Goal: Find specific page/section: Find specific page/section

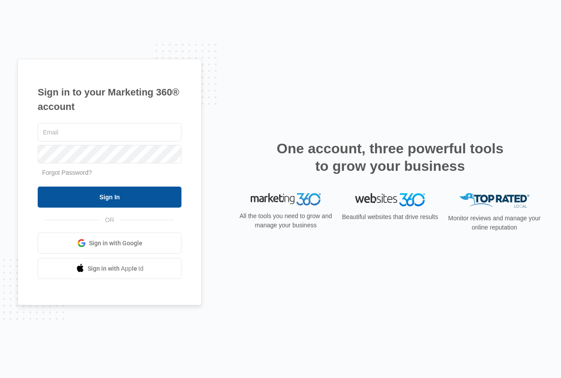
type input "[PERSON_NAME][EMAIL_ADDRESS][DOMAIN_NAME]"
click at [85, 199] on input "Sign In" at bounding box center [110, 197] width 144 height 21
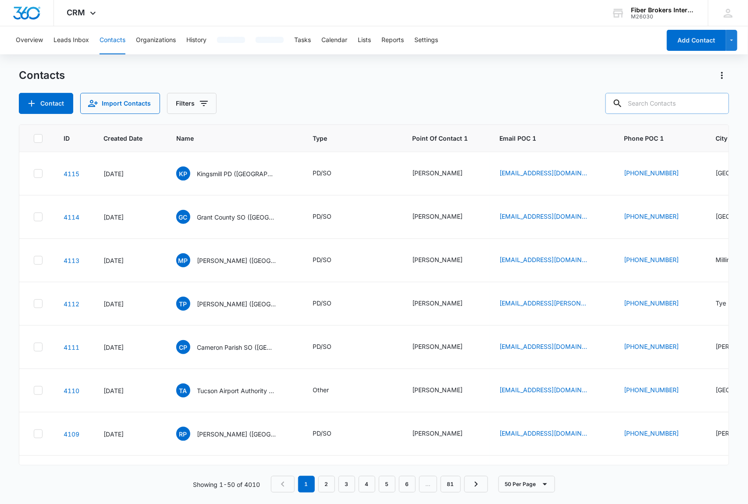
click at [651, 103] on input "text" at bounding box center [667, 103] width 124 height 21
type input "lakewood"
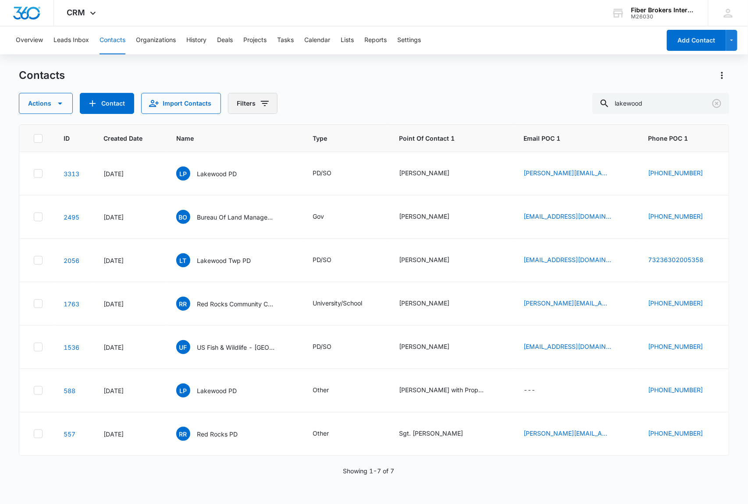
click at [261, 102] on icon "Filters" at bounding box center [264, 103] width 11 height 11
click at [332, 249] on icon "Show Custom Filters filters" at bounding box center [331, 249] width 2 height 4
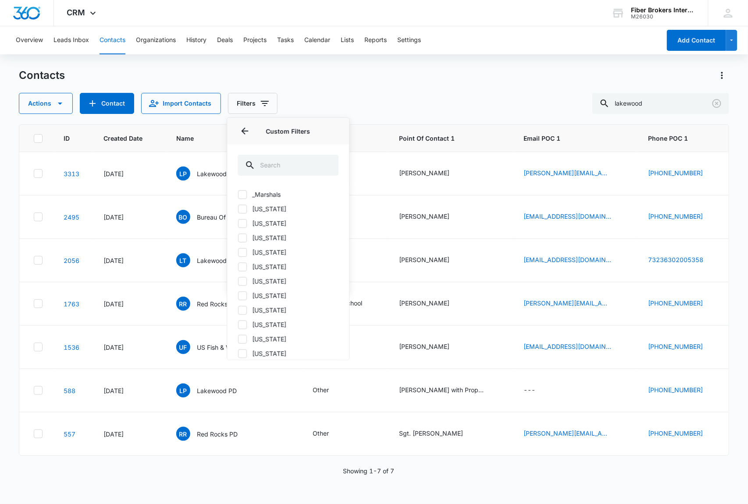
click at [246, 281] on icon at bounding box center [242, 281] width 8 height 8
click at [238, 281] on input "[US_STATE]" at bounding box center [238, 281] width 0 height 0
checkbox input "true"
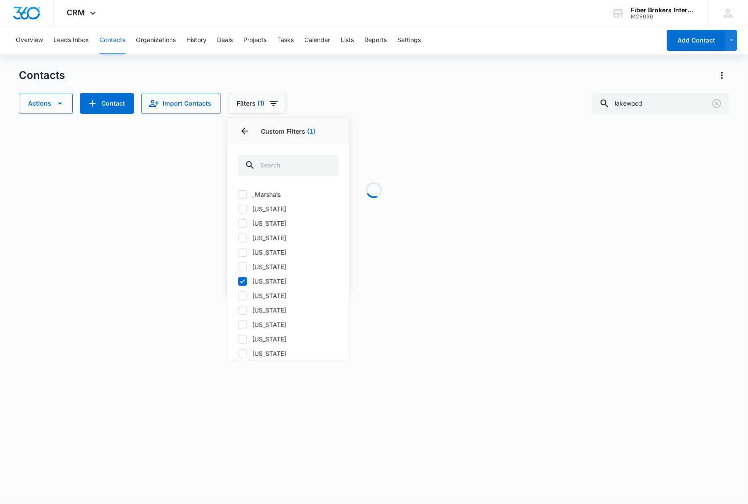
click at [380, 81] on div "Contacts" at bounding box center [374, 75] width 710 height 14
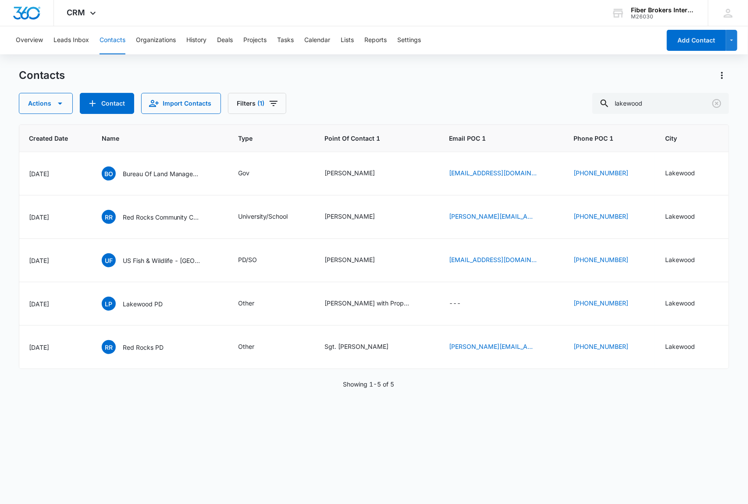
scroll to position [0, 73]
click at [113, 302] on span "LP" at bounding box center [110, 304] width 14 height 14
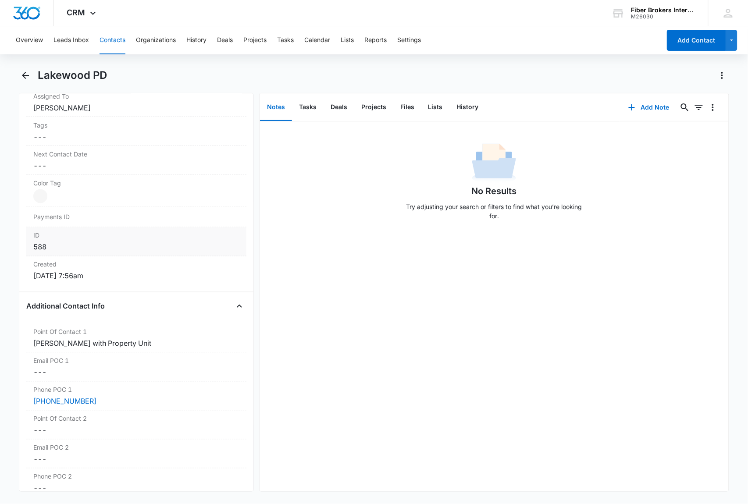
scroll to position [467, 0]
